Goal: Task Accomplishment & Management: Book appointment/travel/reservation

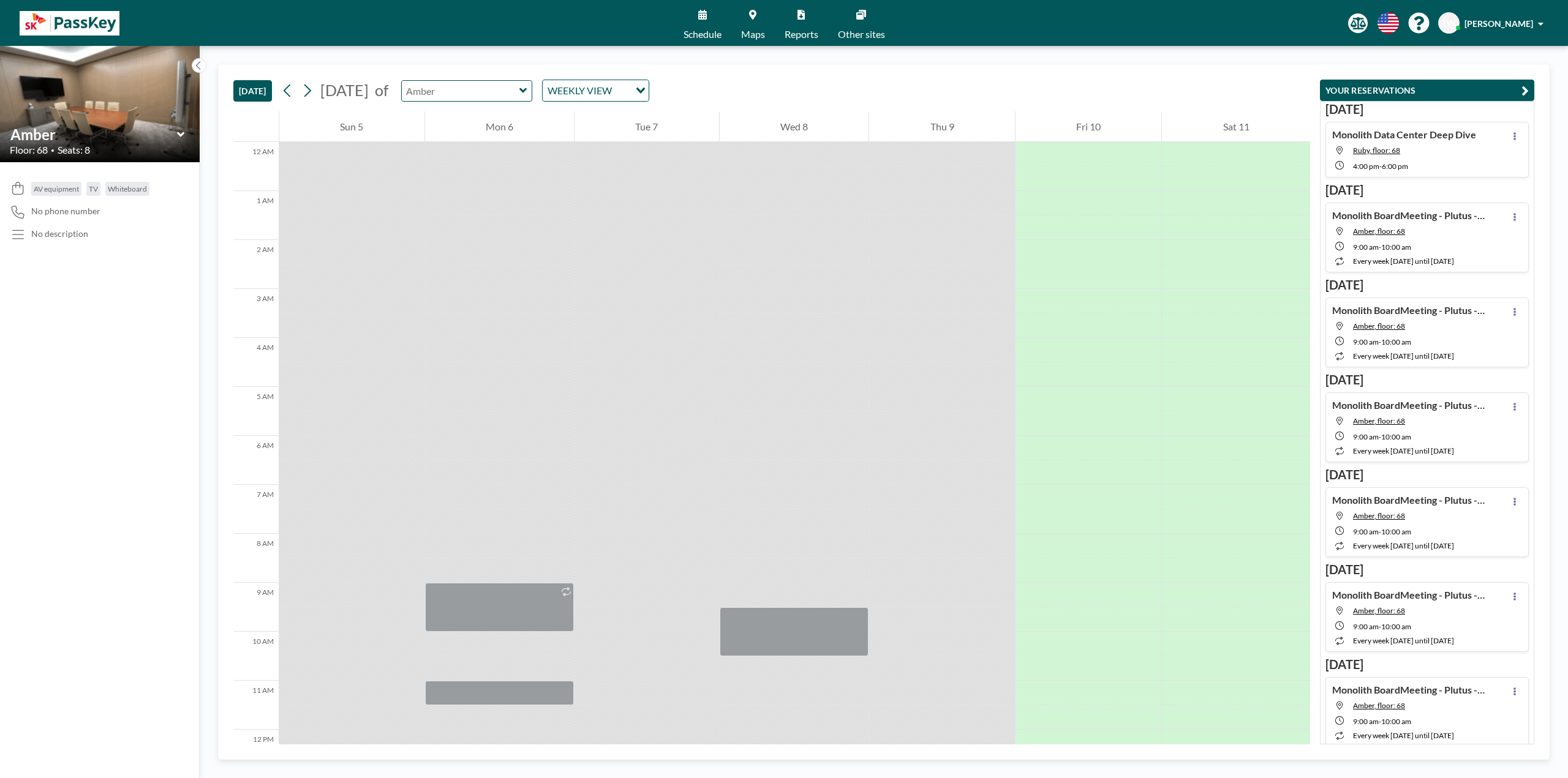
click at [519, 92] on input "text" at bounding box center [461, 91] width 118 height 20
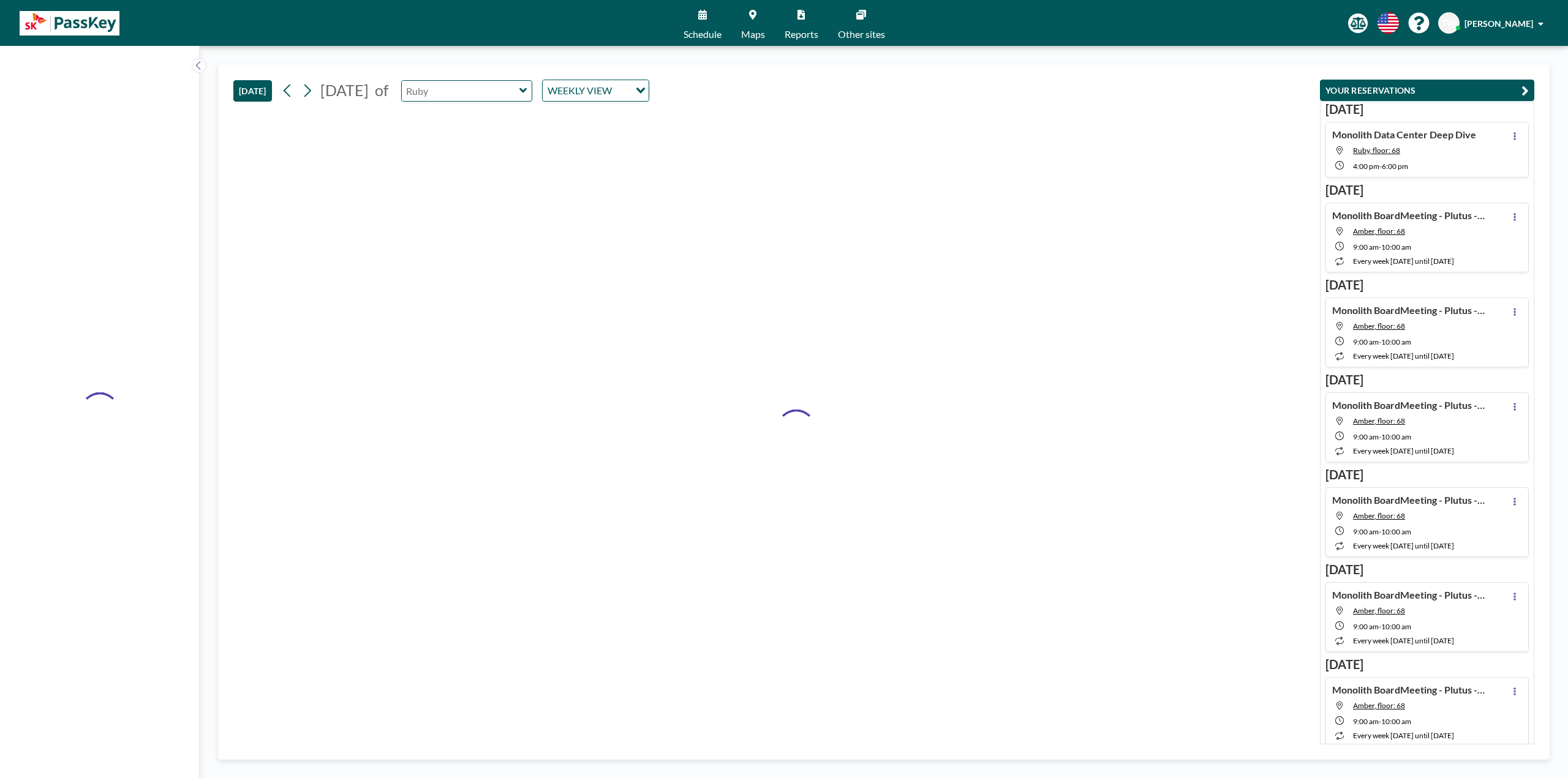
type input "Ruby"
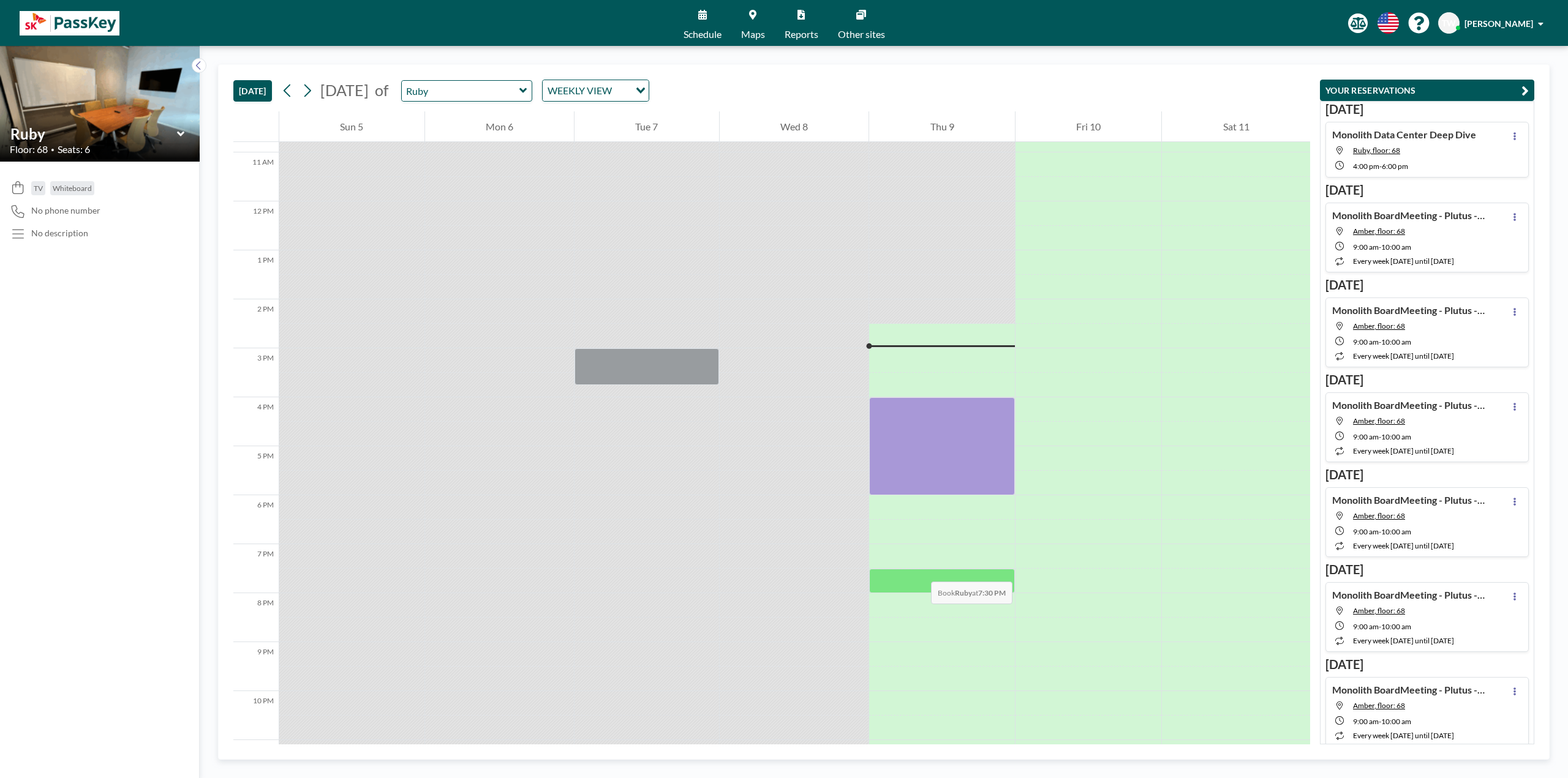
scroll to position [579, 0]
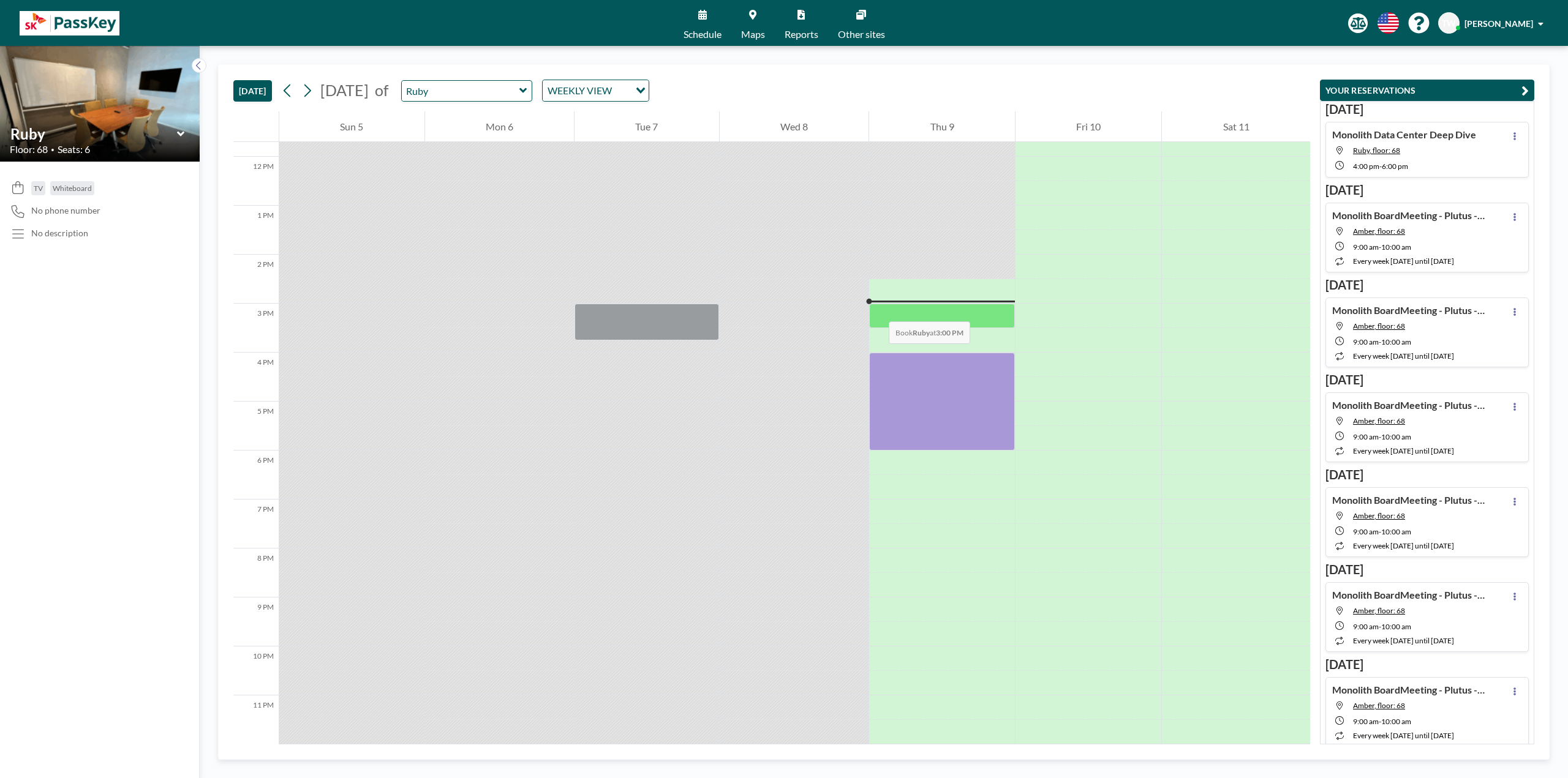
click at [877, 307] on div at bounding box center [942, 316] width 146 height 24
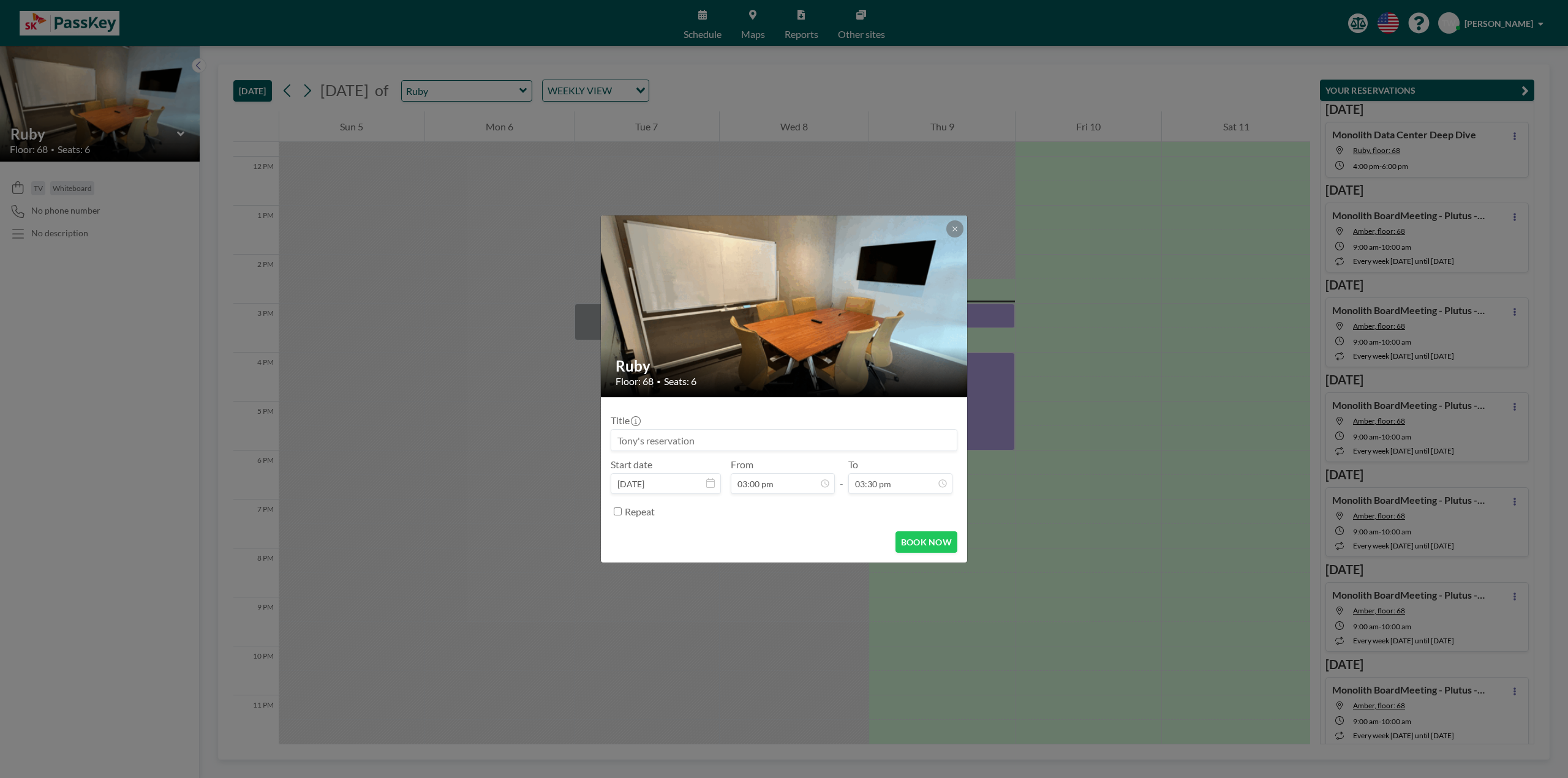
click at [708, 435] on input at bounding box center [784, 440] width 346 height 21
type input "TAE Call"
click at [943, 542] on button "BOOK NOW" at bounding box center [926, 542] width 62 height 21
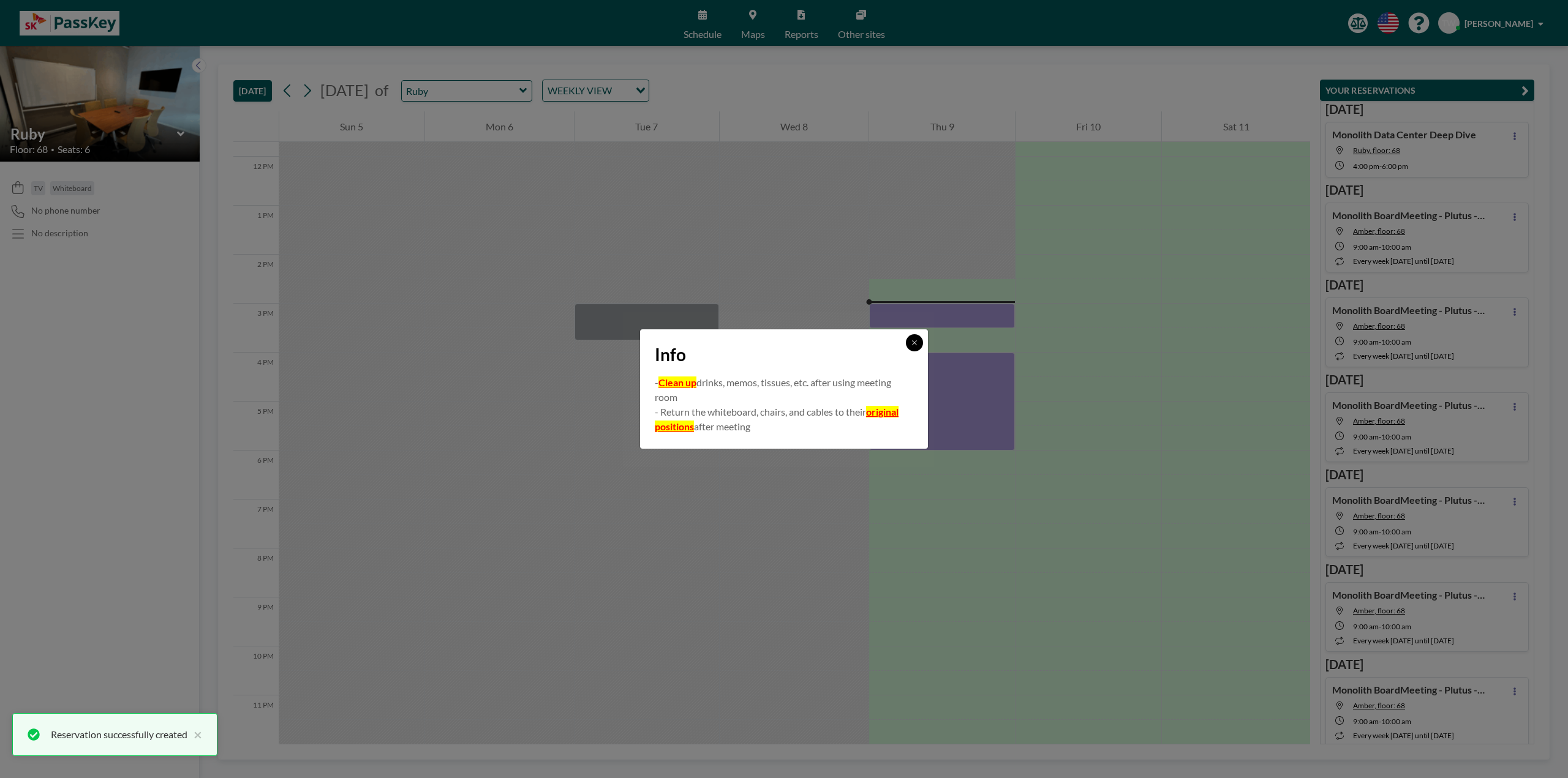
click at [918, 343] on button at bounding box center [914, 342] width 17 height 17
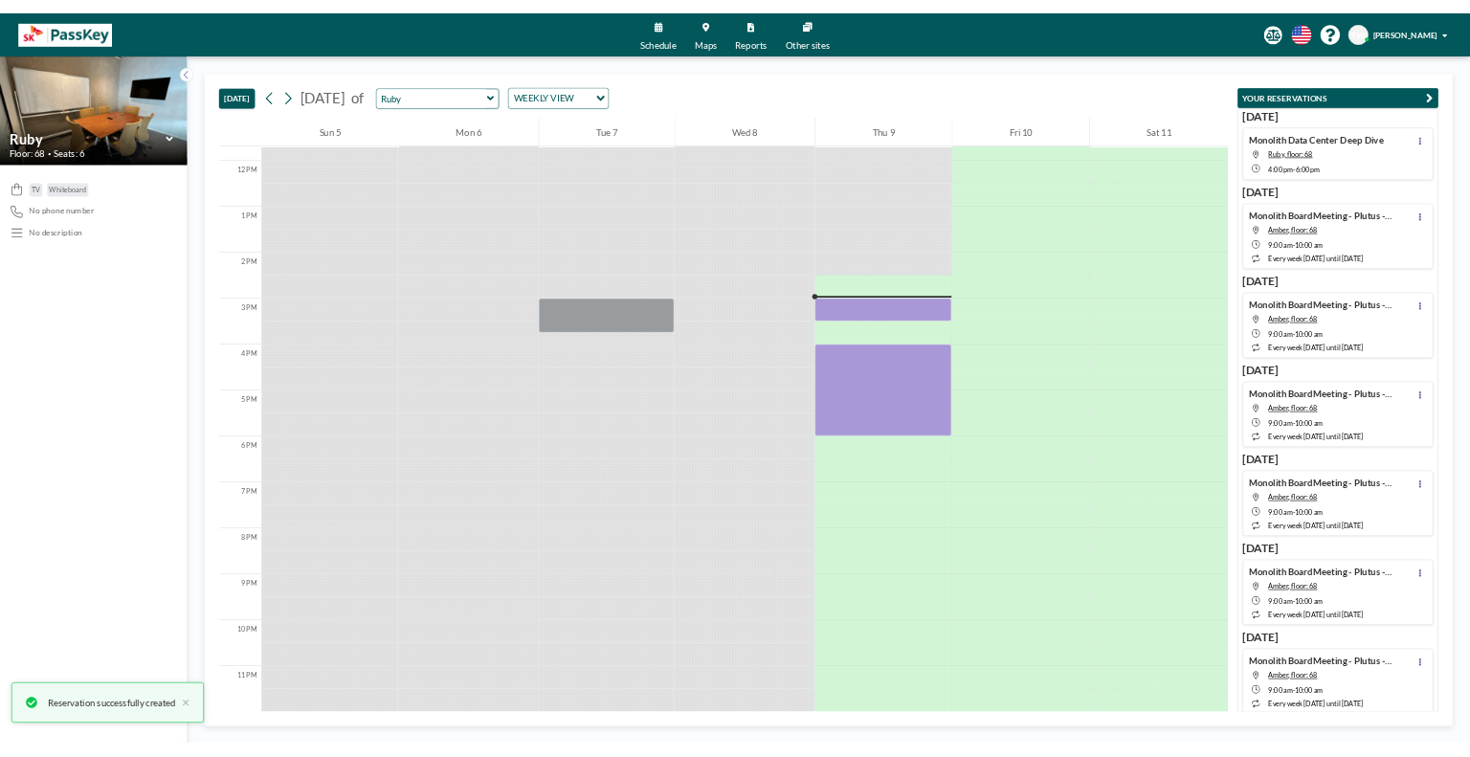
scroll to position [904, 0]
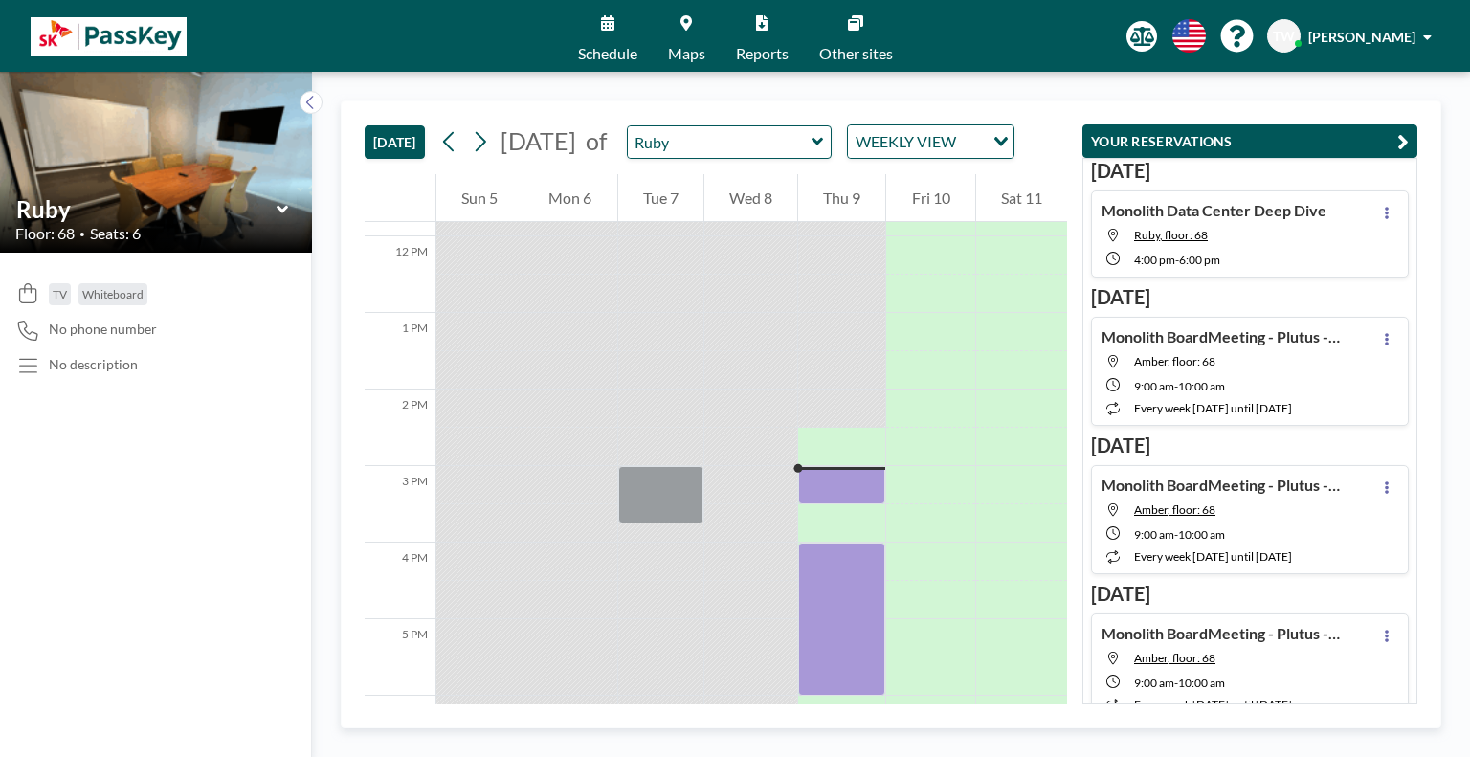
click at [689, 26] on icon at bounding box center [685, 22] width 11 height 15
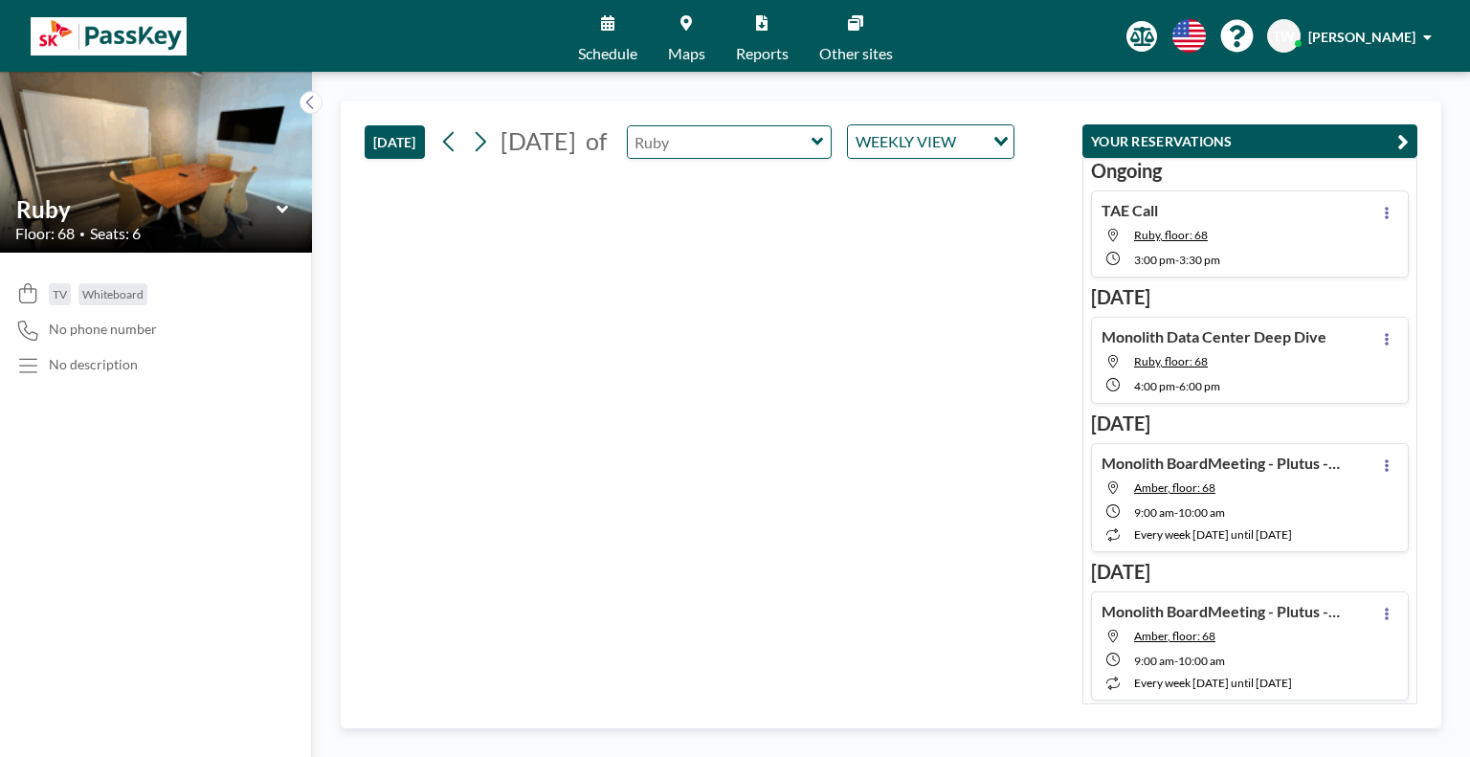
click at [784, 157] on input "text" at bounding box center [720, 142] width 184 height 32
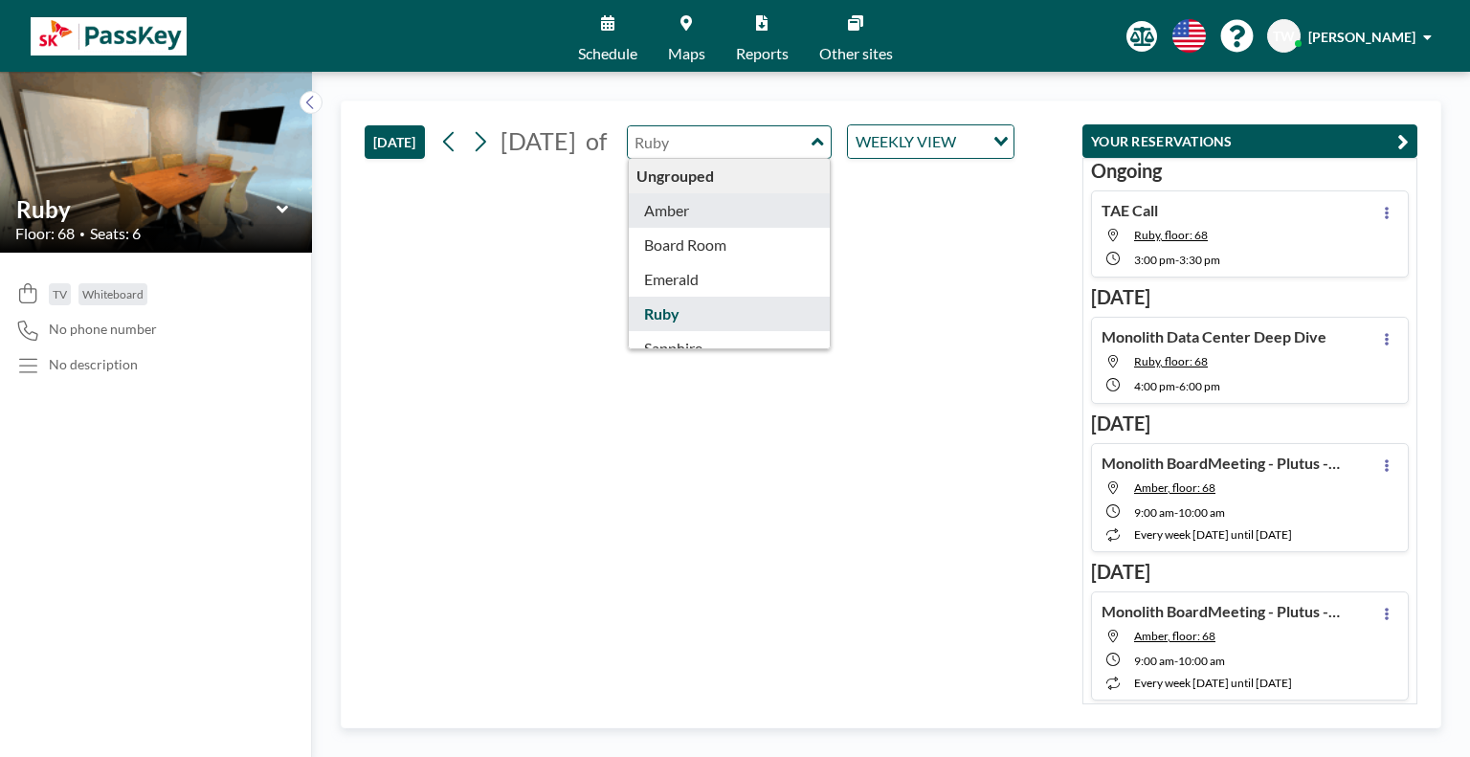
type input "Ruby"
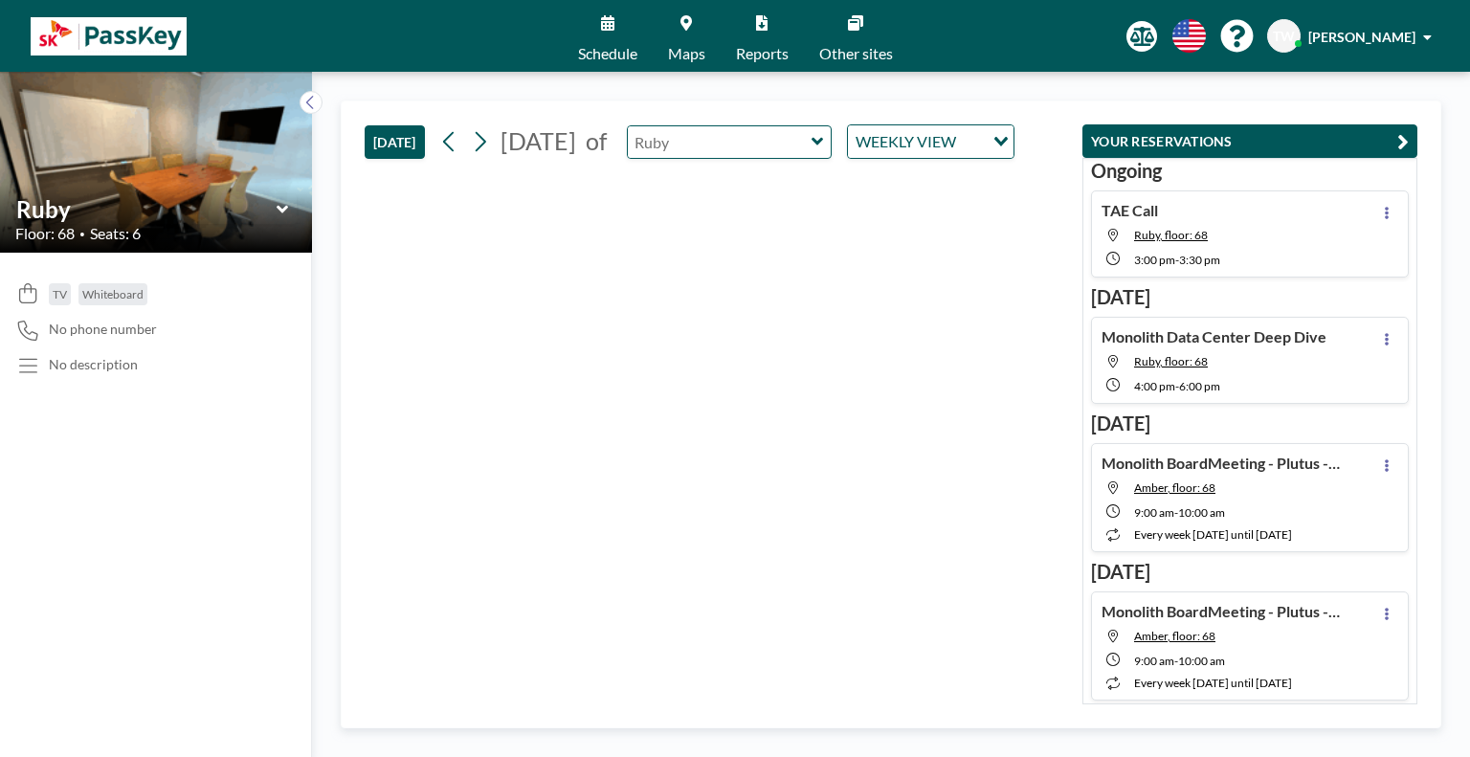
click at [791, 158] on input "text" at bounding box center [720, 142] width 184 height 32
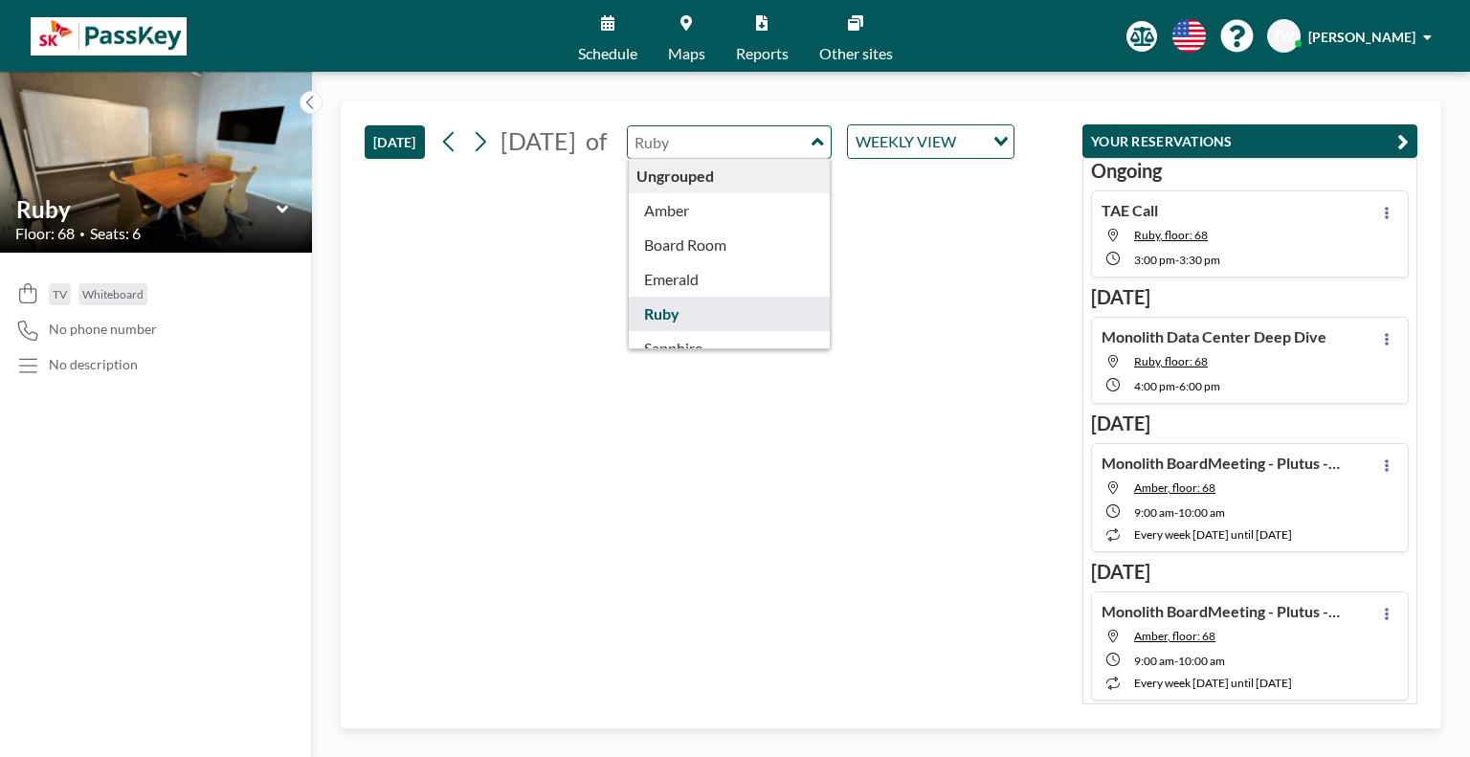
scroll to position [61, 0]
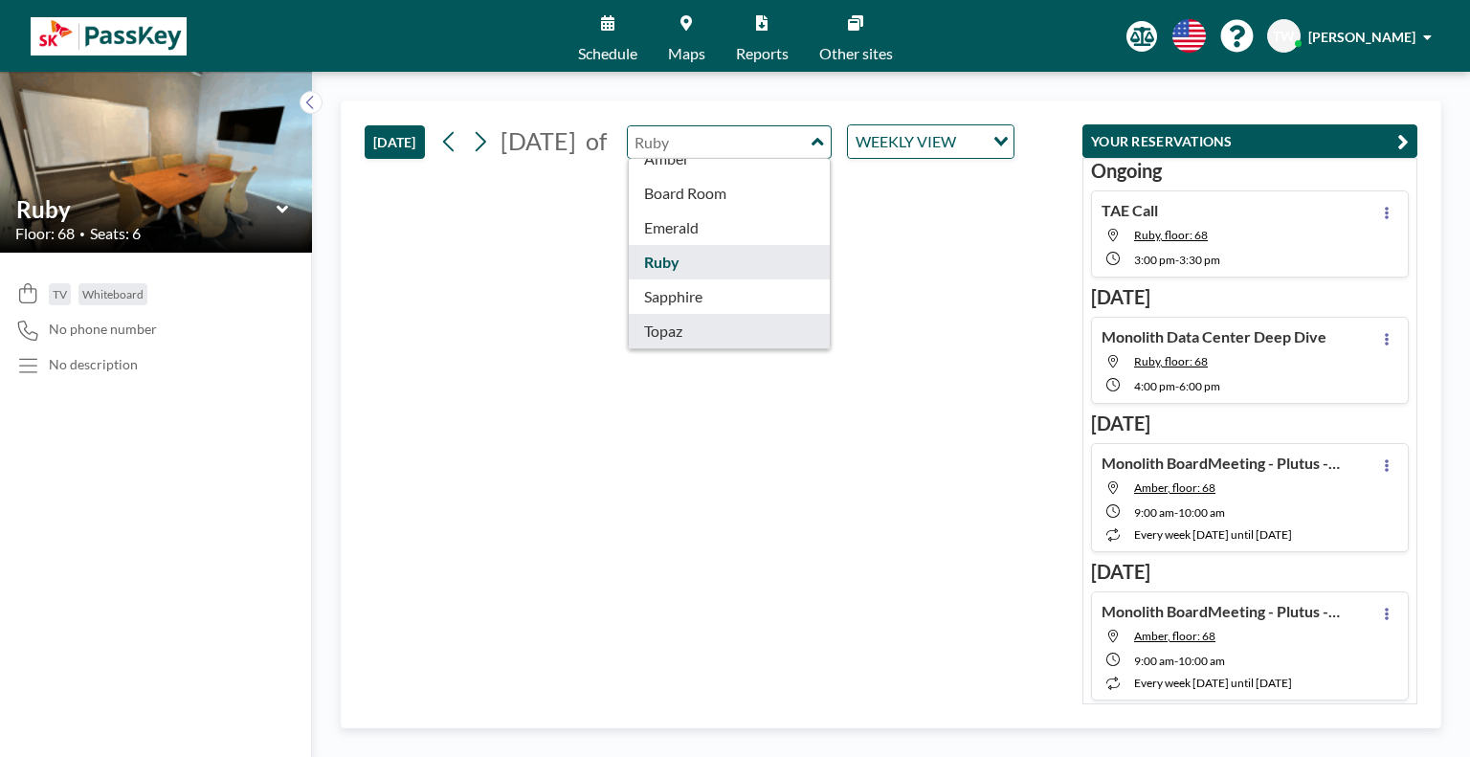
type input "Topaz"
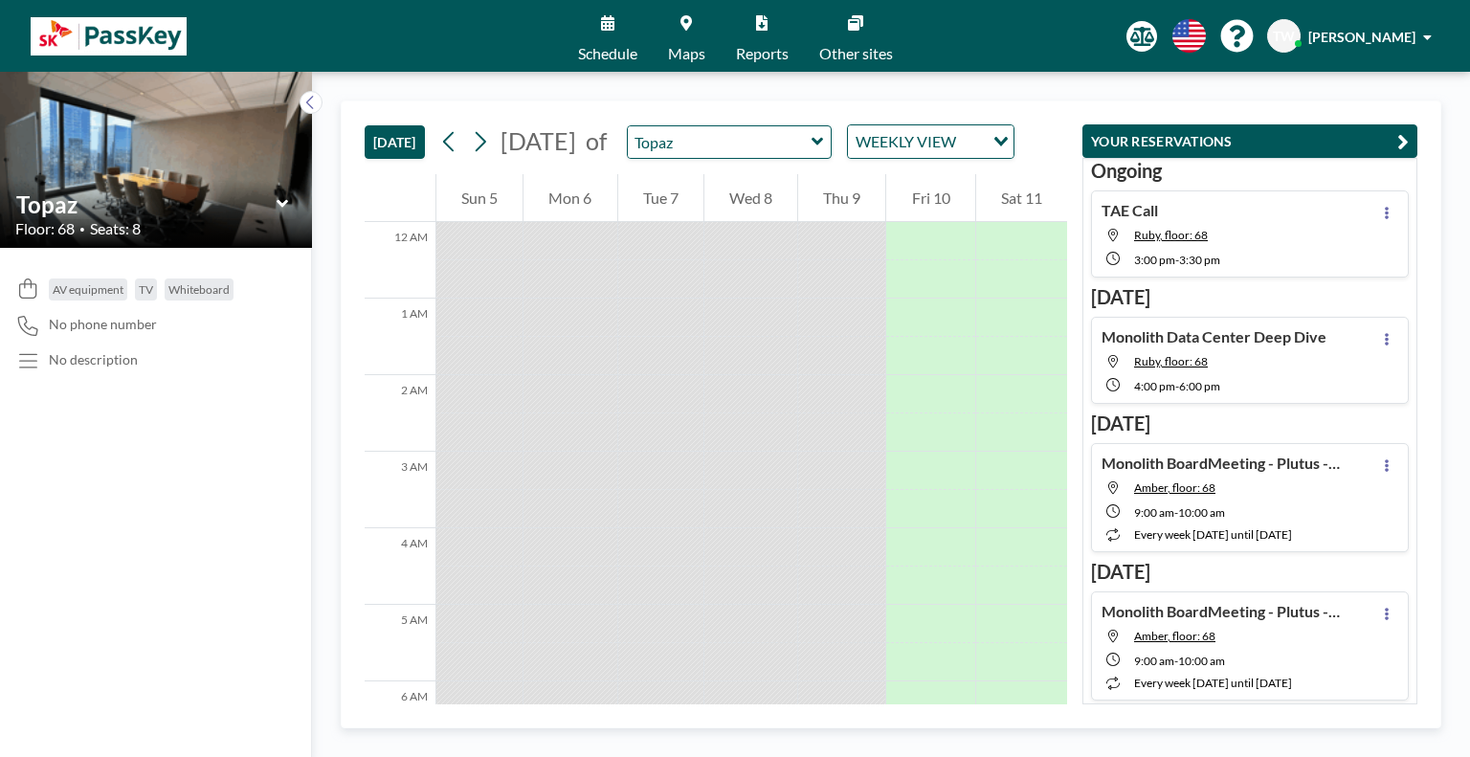
drag, startPoint x: 1055, startPoint y: 236, endPoint x: 1083, endPoint y: 328, distance: 96.0
click at [1083, 328] on div "[DATE] [DATE] of Topaz WEEKLY VIEW Loading... 12 AM 1 AM 2 AM 3 AM 4 AM 5 AM 6 …" at bounding box center [891, 414] width 1100 height 628
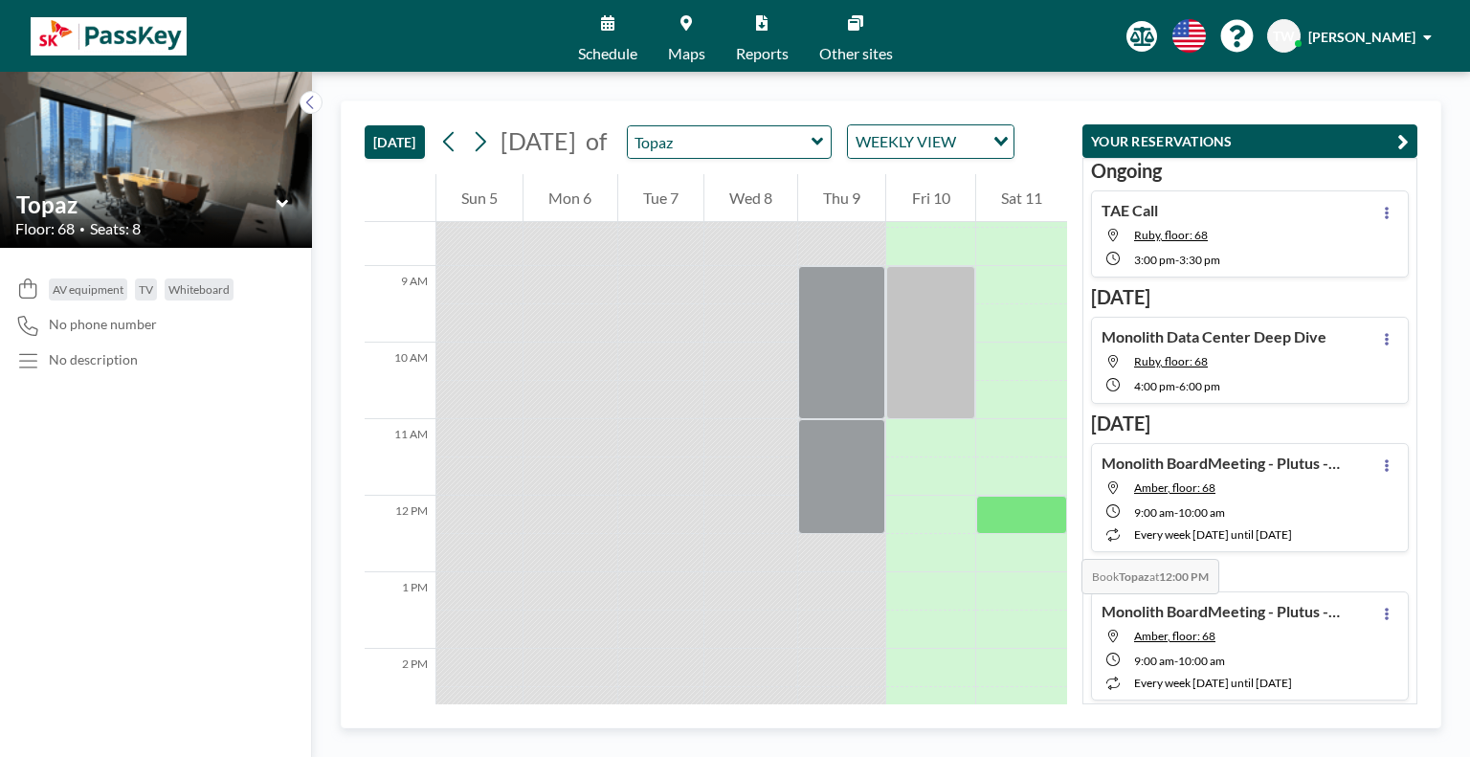
scroll to position [648, 0]
